Goal: Navigation & Orientation: Find specific page/section

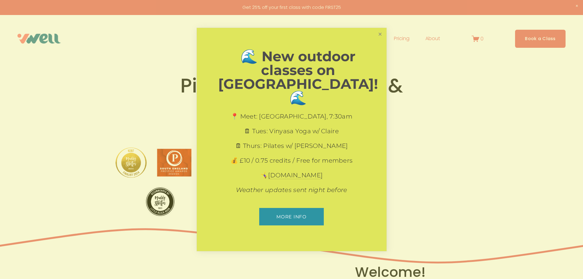
click at [382, 39] on link "Close" at bounding box center [379, 34] width 11 height 11
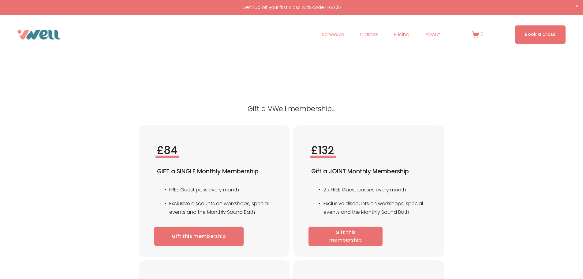
scroll to position [2784, 0]
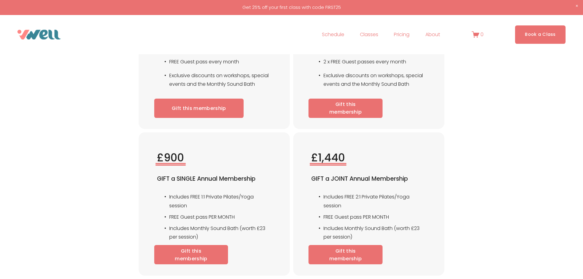
click at [422, 31] on nav "Schedule Classes Pilates Yoga Fitness Holistics Private Sessions" at bounding box center [381, 35] width 118 height 10
click at [426, 32] on span "About" at bounding box center [432, 34] width 15 height 9
click at [0, 0] on span "The Studio" at bounding box center [0, 0] width 0 height 0
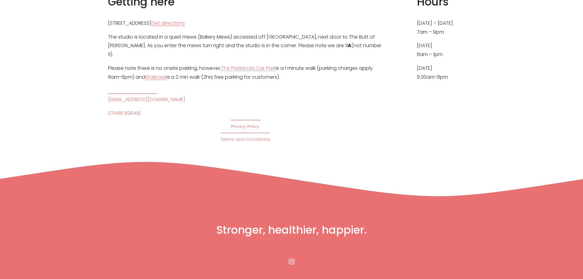
scroll to position [351, 0]
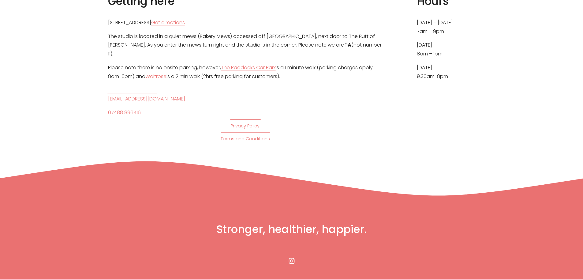
click at [247, 222] on h3 "Stronger, healthier, happier." at bounding box center [291, 229] width 274 height 14
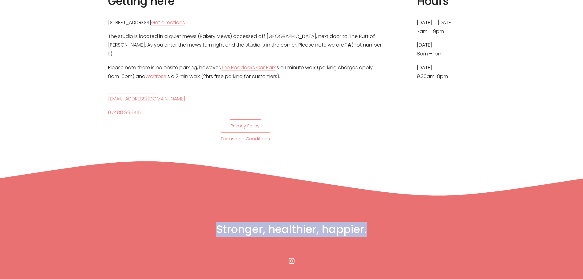
click at [247, 222] on h3 "Stronger, healthier, happier." at bounding box center [291, 229] width 274 height 14
copy h3 "Stronger, healthier, happier."
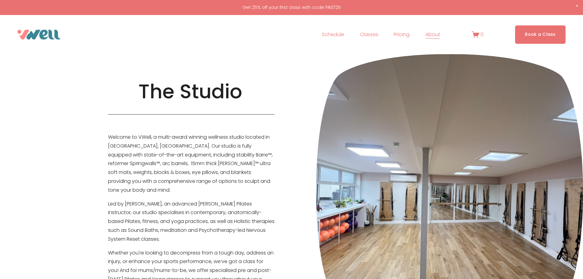
scroll to position [0, 0]
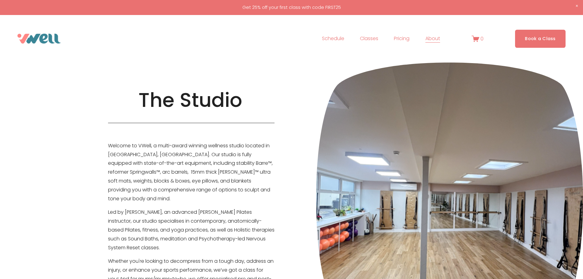
click at [428, 38] on span "About" at bounding box center [432, 38] width 15 height 9
click at [334, 41] on link "Schedule" at bounding box center [333, 39] width 22 height 10
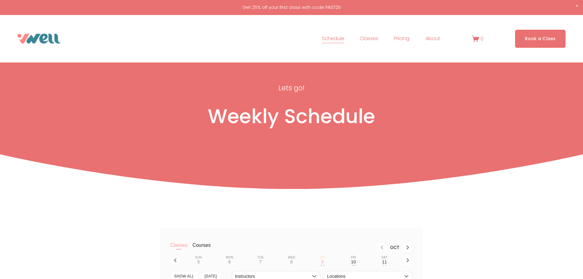
click at [41, 39] on img at bounding box center [38, 39] width 43 height 10
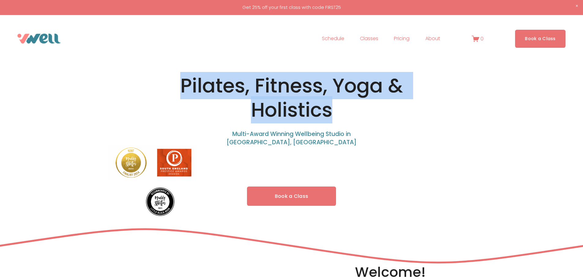
drag, startPoint x: 333, startPoint y: 113, endPoint x: 161, endPoint y: 91, distance: 173.9
click at [162, 91] on h1 "Pilates, Fitness, Yoga & Holistics" at bounding box center [291, 98] width 274 height 48
copy h1 "Pilates, Fitness, Yoga & Holistics"
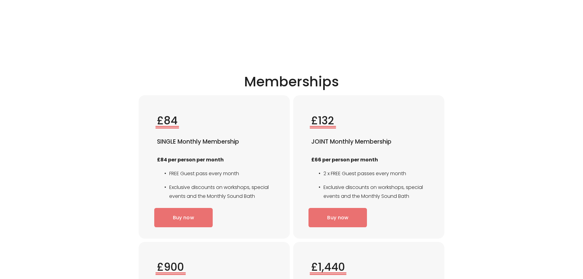
scroll to position [1101, 0]
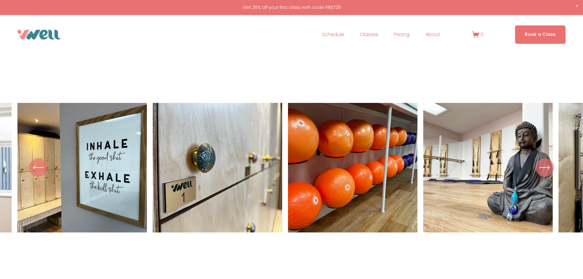
click at [541, 171] on icon "\a \a \a Next\a \a" at bounding box center [544, 167] width 11 height 11
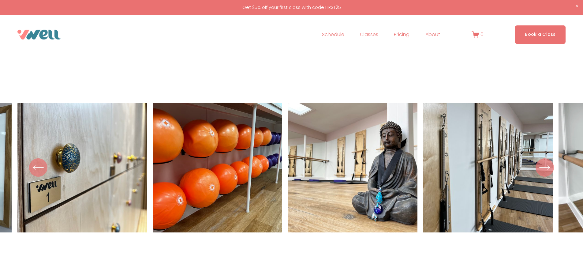
click at [541, 171] on icon "\a \a \a Next\a \a" at bounding box center [544, 167] width 11 height 11
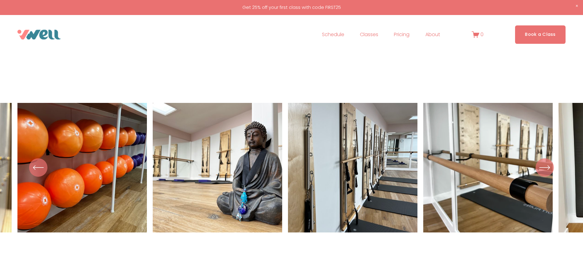
click at [541, 171] on icon "\a \a \a Next\a \a" at bounding box center [544, 167] width 11 height 11
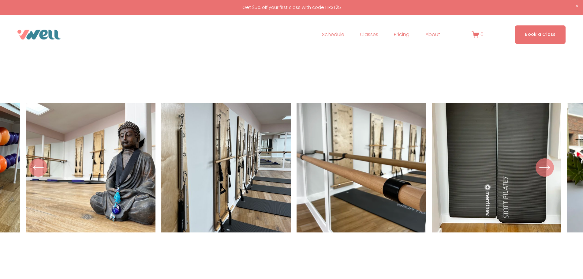
click at [541, 171] on icon "\a \a \a Next\a \a" at bounding box center [544, 167] width 11 height 11
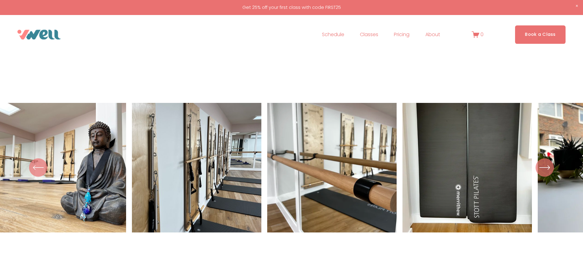
click at [541, 171] on icon "\a \a \a Next\a \a" at bounding box center [544, 167] width 11 height 11
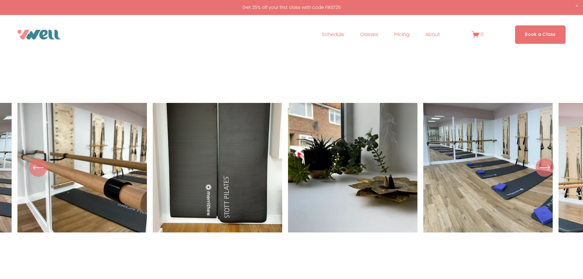
click at [541, 171] on icon "\a \a \a Next\a \a" at bounding box center [544, 167] width 11 height 11
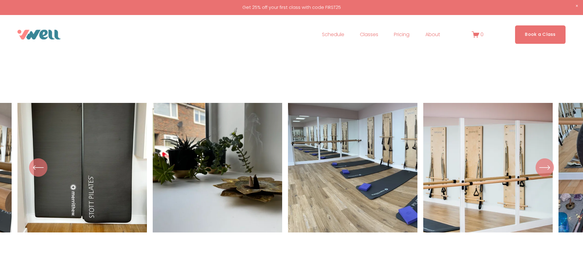
click at [541, 171] on icon "\a \a \a Next\a \a" at bounding box center [544, 167] width 11 height 11
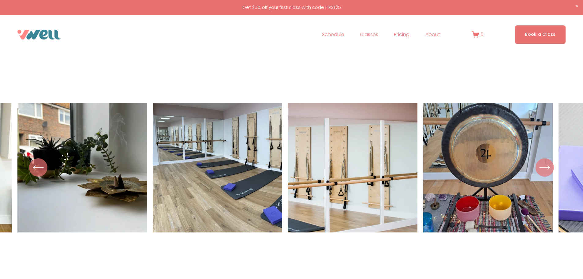
click at [541, 171] on icon "\a \a \a Next\a \a" at bounding box center [544, 167] width 11 height 11
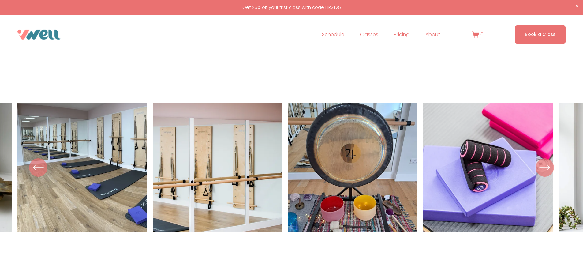
click at [541, 171] on icon "\a \a \a Next\a \a" at bounding box center [544, 167] width 11 height 11
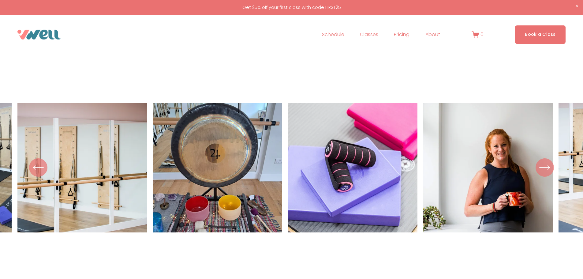
click at [541, 171] on icon "\a \a \a Next\a \a" at bounding box center [544, 167] width 11 height 11
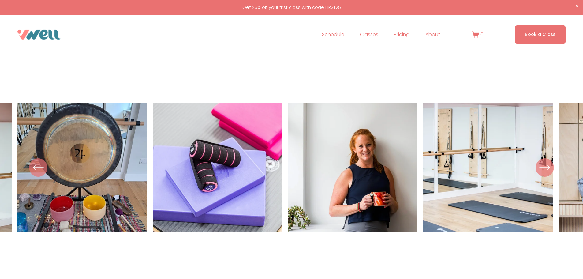
click at [541, 171] on icon "\a \a \a Next\a \a" at bounding box center [544, 167] width 11 height 11
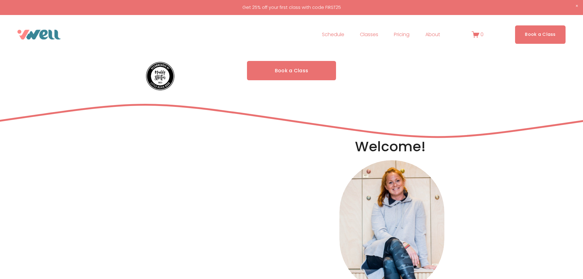
scroll to position [0, 0]
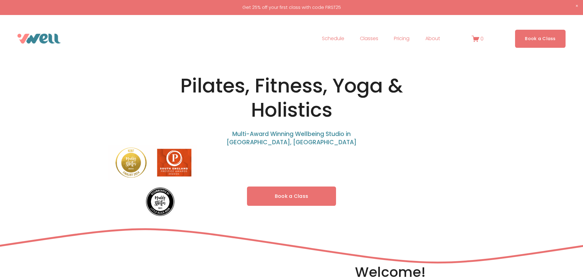
click at [302, 138] on h4 "Multi-Award Winning Wellbeing Studio in Hythe, Kent" at bounding box center [291, 138] width 151 height 16
drag, startPoint x: 283, startPoint y: 139, endPoint x: 222, endPoint y: 135, distance: 60.7
click at [222, 135] on h4 "Multi-Award Winning Wellbeing Studio in Hythe, Kent" at bounding box center [291, 138] width 151 height 16
copy span "Multi-Award Winning Wellbeing Studio in Hythe, Kent"
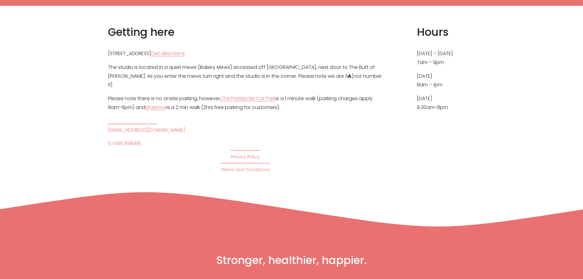
scroll to position [3311, 0]
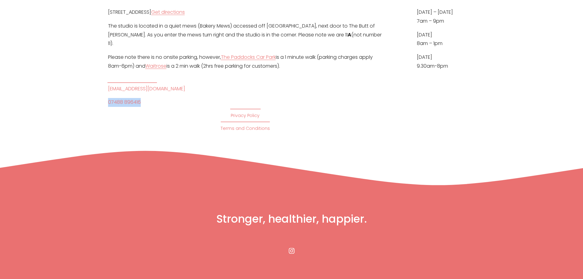
drag, startPoint x: 148, startPoint y: 99, endPoint x: 103, endPoint y: 99, distance: 45.6
click at [103, 99] on div "Getting here 11A Theatre Street, Hythe, CT21 5LD Get directions The studio is l…" at bounding box center [291, 58] width 583 height 149
copy link "07488 896416"
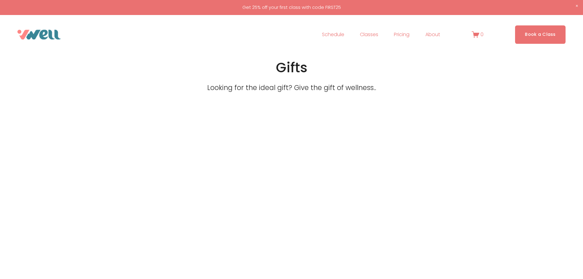
scroll to position [2210, 0]
